Goal: Find specific page/section: Find specific page/section

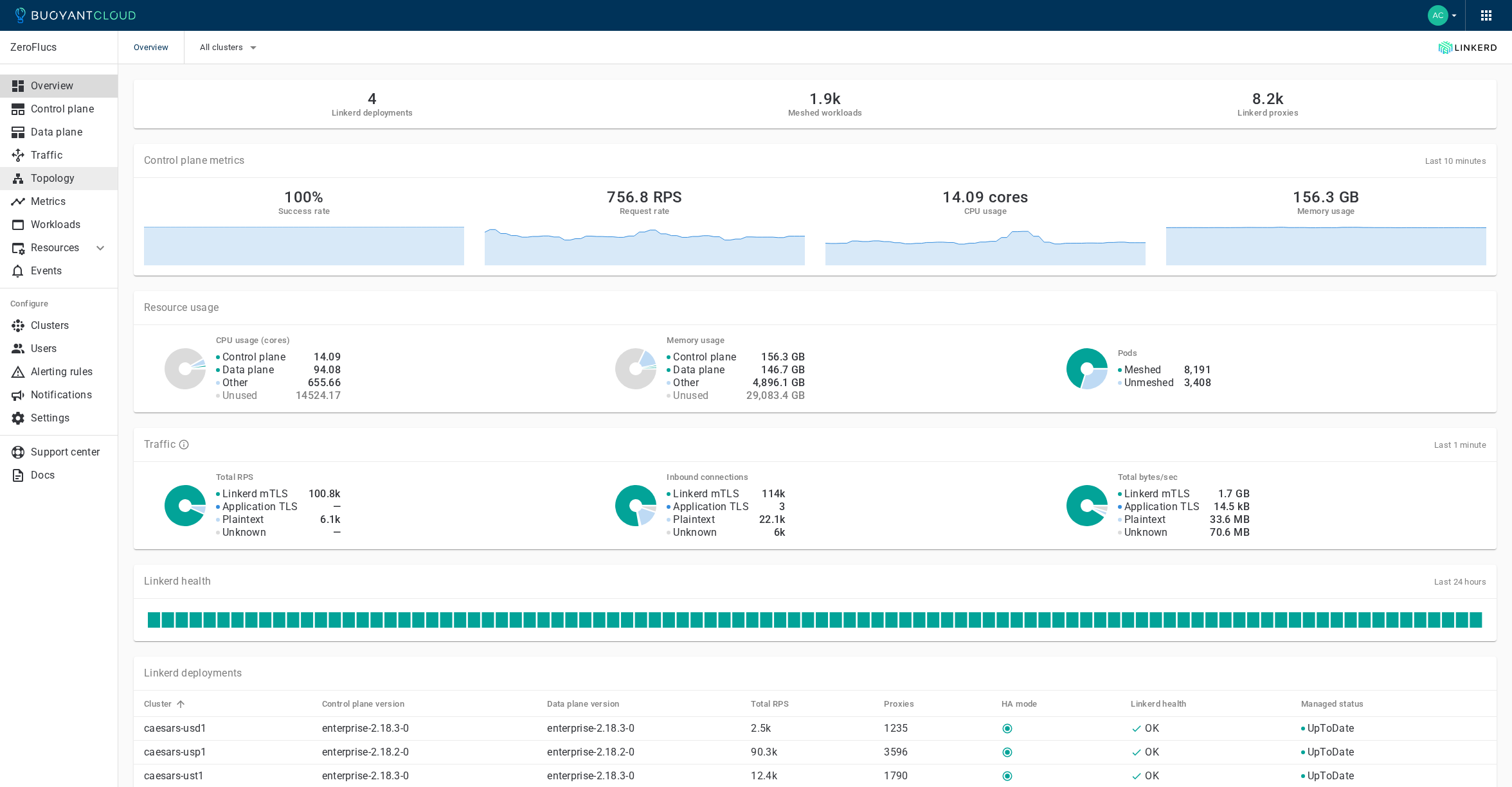
click at [67, 187] on link "Topology" at bounding box center [59, 178] width 118 height 23
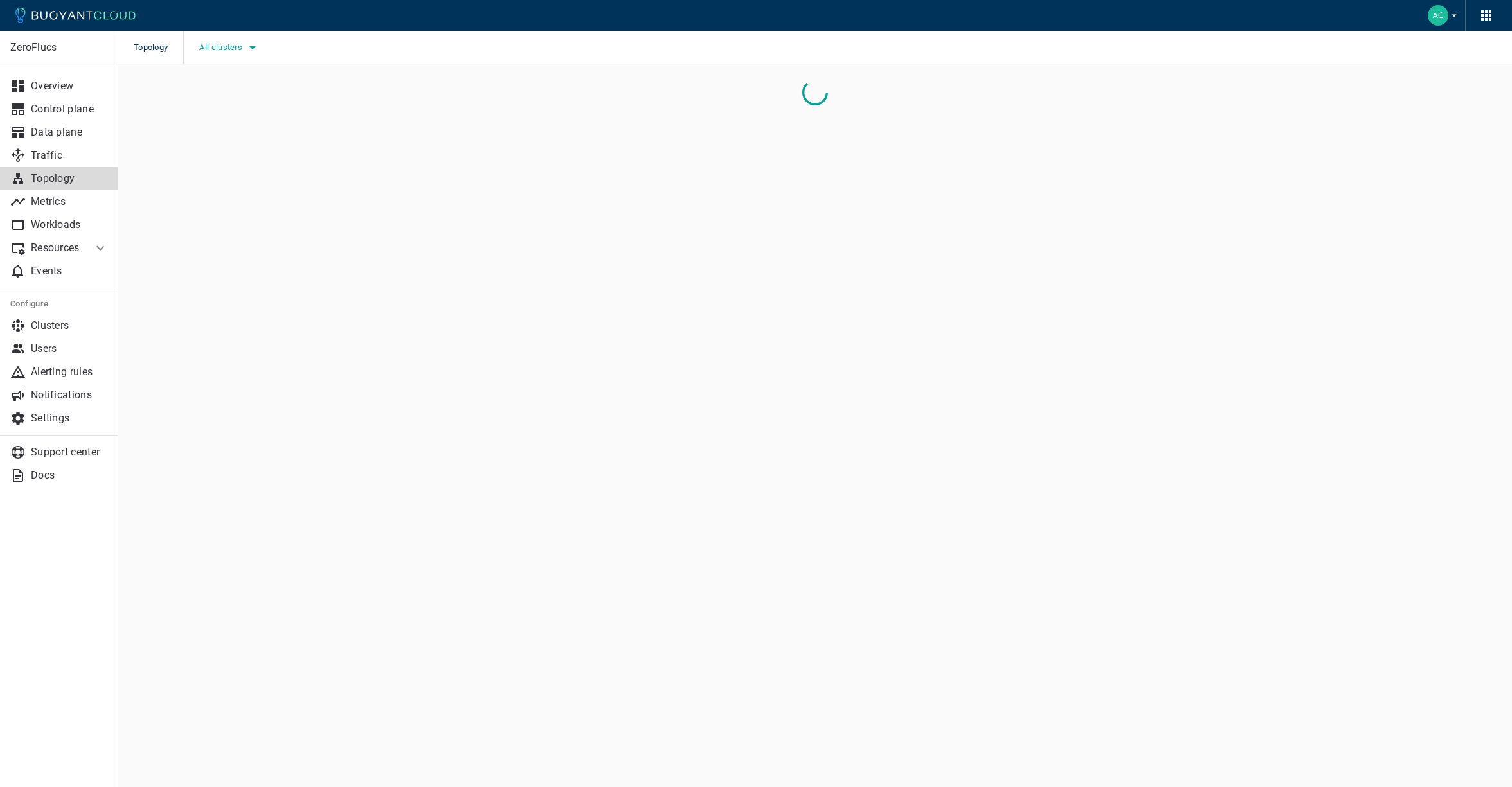
click at [243, 39] on button "All clusters" at bounding box center [229, 47] width 61 height 19
click at [273, 85] on span "caesars-usp1" at bounding box center [263, 87] width 63 height 13
click at [226, 85] on input "caesars-usp1" at bounding box center [218, 86] width 16 height 16
checkbox input "true"
click at [317, 96] on p "caesars-usp1" at bounding box center [270, 86] width 118 height 25
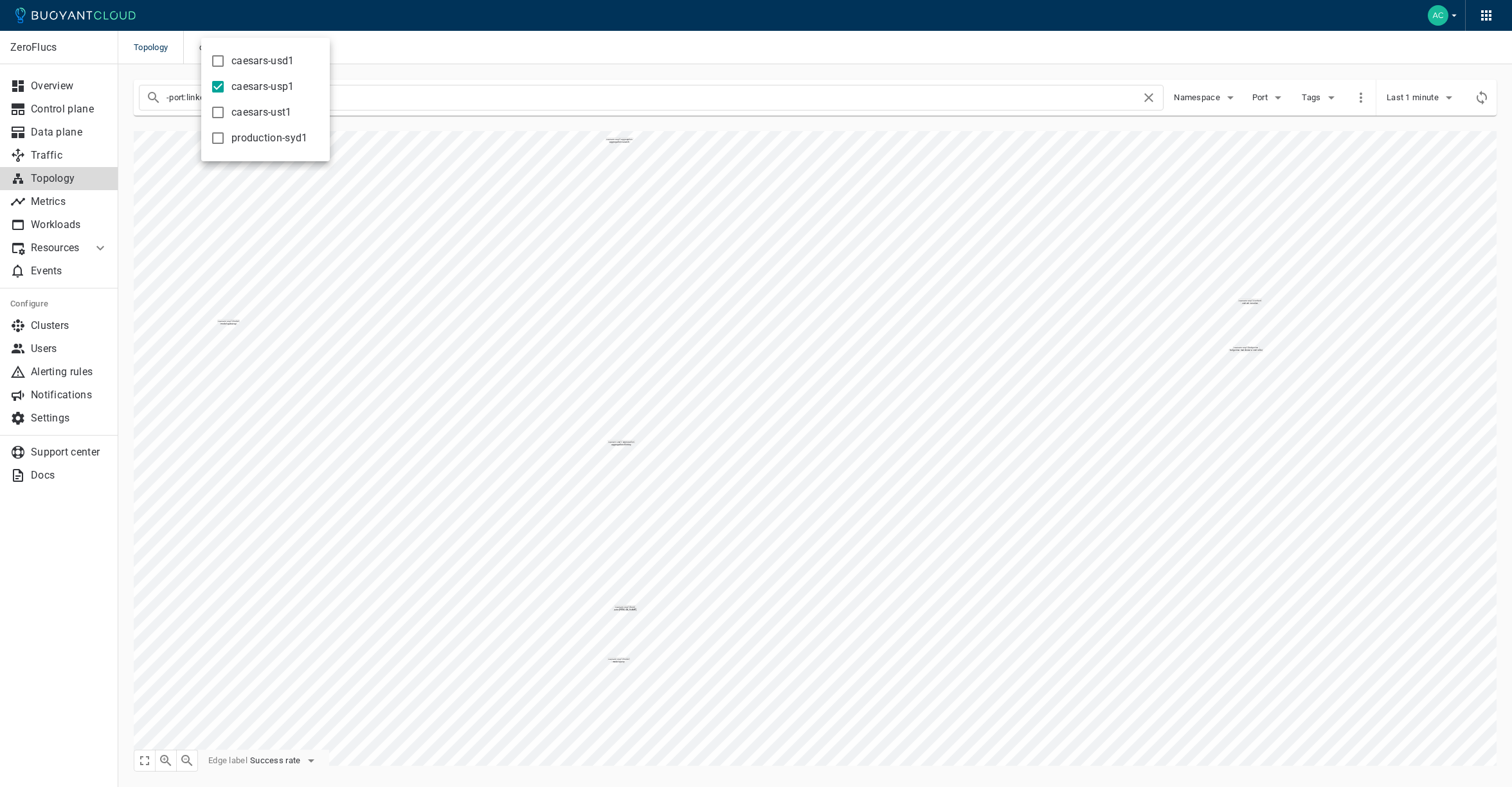
click at [388, 96] on div at bounding box center [756, 394] width 1512 height 787
click at [365, 99] on input "-port:linkerd-admin" at bounding box center [654, 98] width 975 height 18
type input "owner"
checkbox input "false"
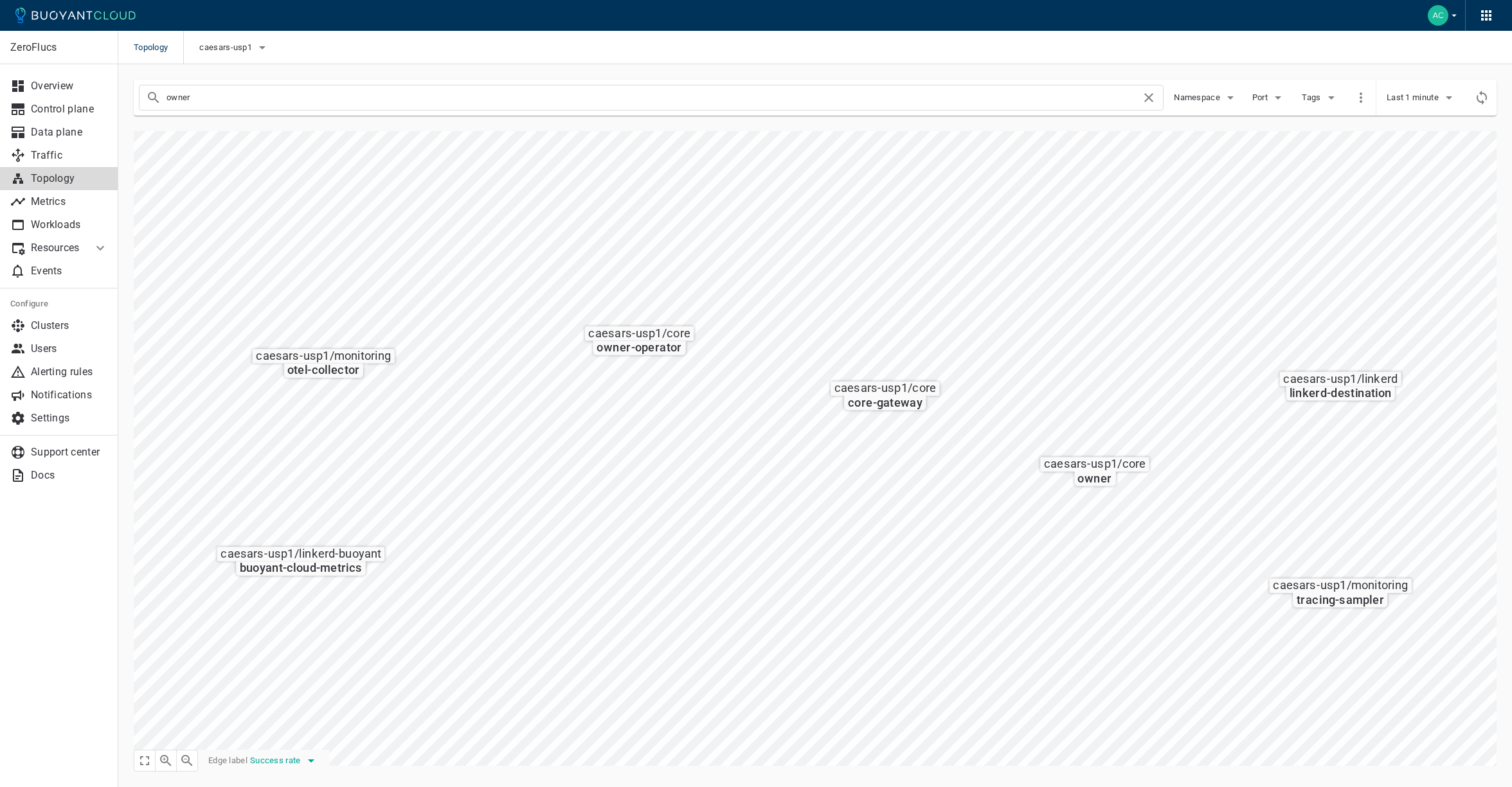
click at [279, 763] on span "Success rate" at bounding box center [276, 761] width 53 height 11
click at [301, 739] on li "Request rate" at bounding box center [302, 737] width 103 height 23
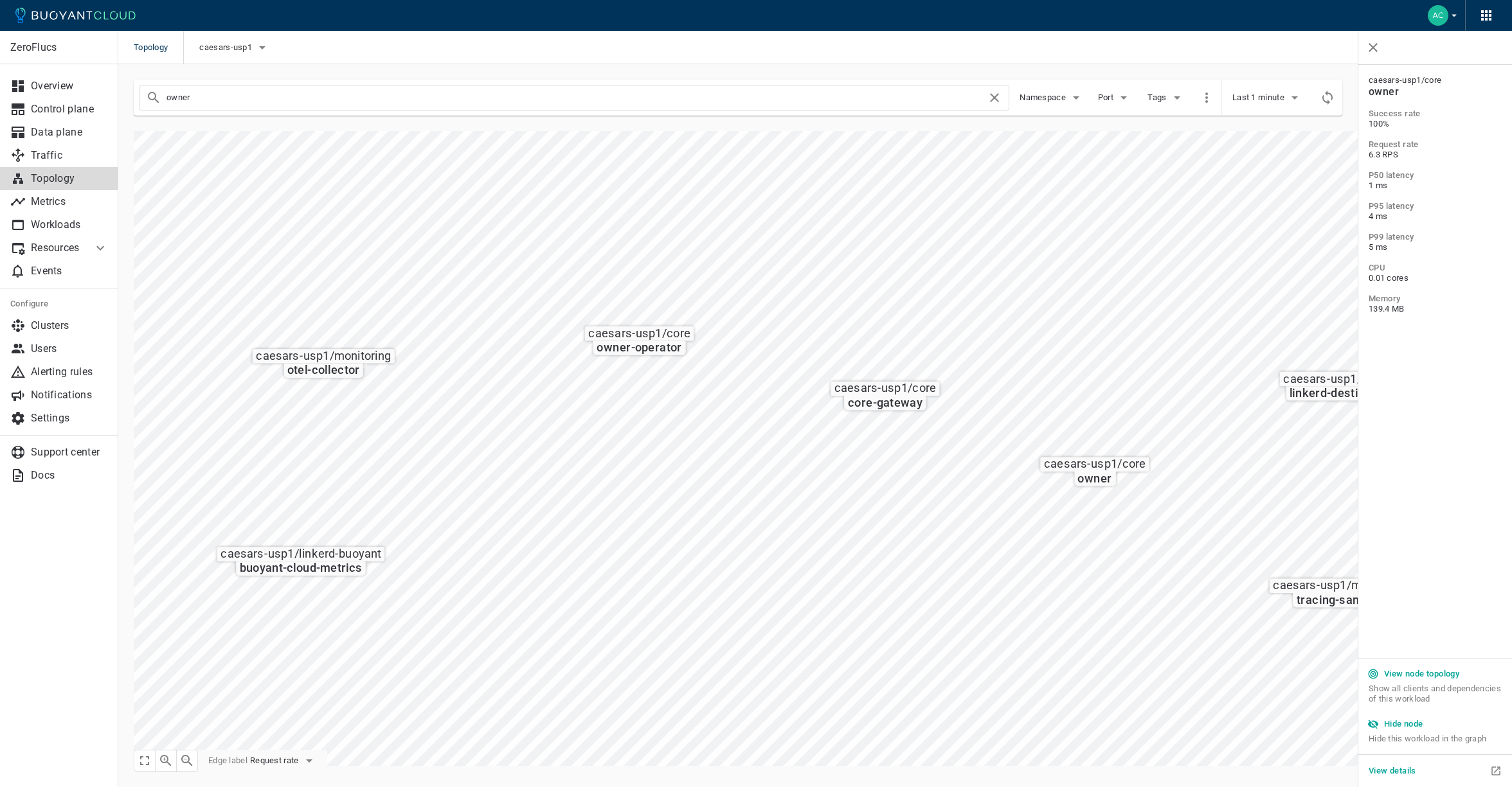
click at [299, 105] on input "owner" at bounding box center [577, 98] width 820 height 18
click at [238, 97] on input "owner" at bounding box center [577, 98] width 820 height 18
type input "book-gateway"
